Goal: Navigation & Orientation: Understand site structure

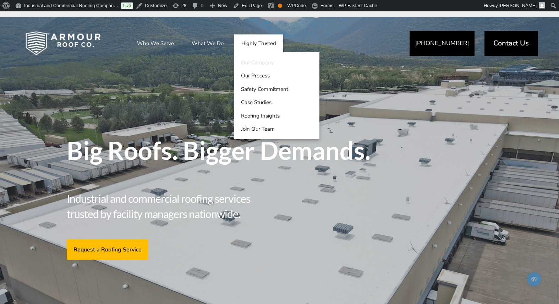
click at [259, 61] on link "Our Company" at bounding box center [276, 62] width 85 height 13
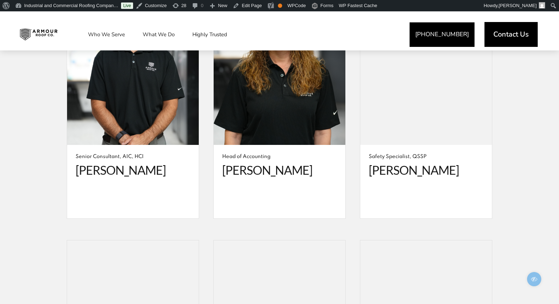
scroll to position [2302, 0]
